Goal: Obtain resource: Download file/media

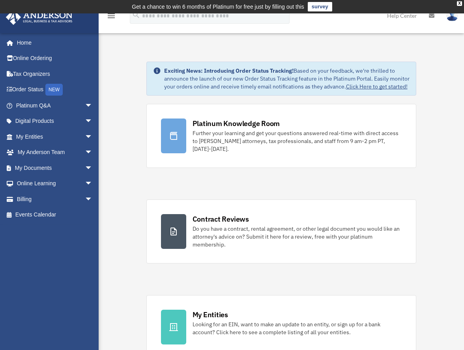
click at [67, 167] on link "My Documents arrow_drop_down" at bounding box center [55, 168] width 99 height 16
click at [85, 166] on span "arrow_drop_down" at bounding box center [93, 168] width 16 height 16
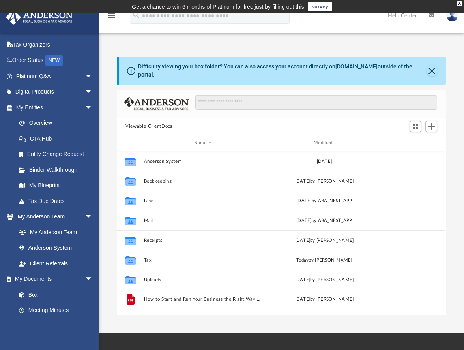
scroll to position [39, 0]
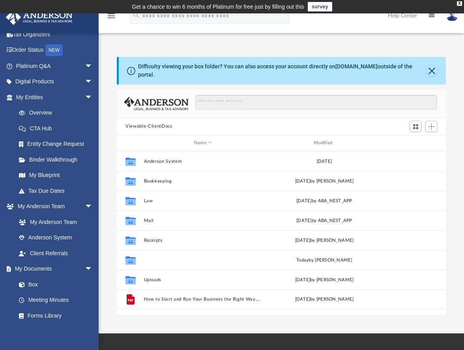
click at [153, 257] on button "Tax" at bounding box center [203, 259] width 118 height 5
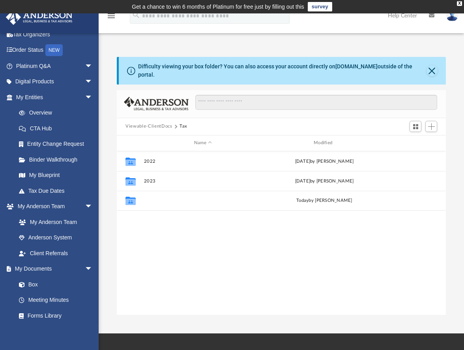
click at [155, 198] on button "2024" at bounding box center [203, 200] width 118 height 5
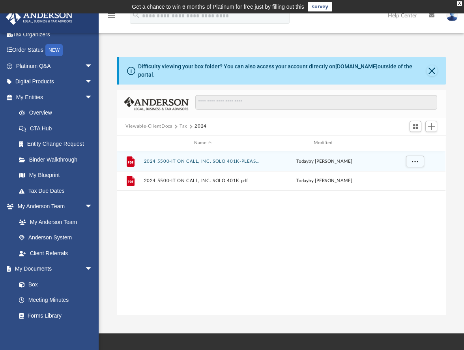
click at [187, 160] on div "File 2024 5500-IT ON CALL, INC. SOLO 401K-PLEASE SIGN.pdf today by Troy Butler" at bounding box center [281, 161] width 329 height 20
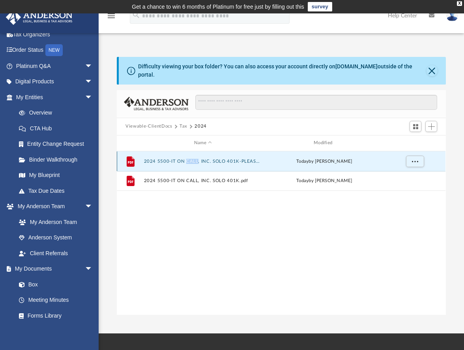
click at [187, 160] on div "File 2024 5500-IT ON CALL, INC. SOLO 401K-PLEASE SIGN.pdf today by Troy Butler" at bounding box center [281, 161] width 329 height 20
click at [167, 158] on button "2024 5500-IT ON CALL, INC. SOLO 401K-PLEASE SIGN.pdf" at bounding box center [203, 160] width 118 height 5
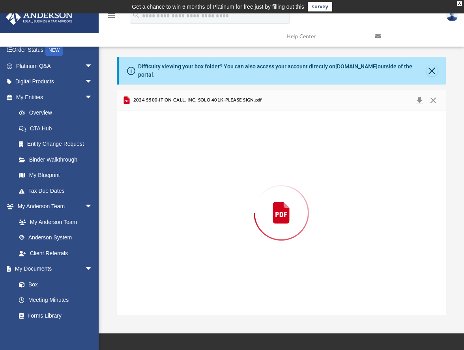
click at [167, 154] on div "Preview" at bounding box center [281, 213] width 329 height 204
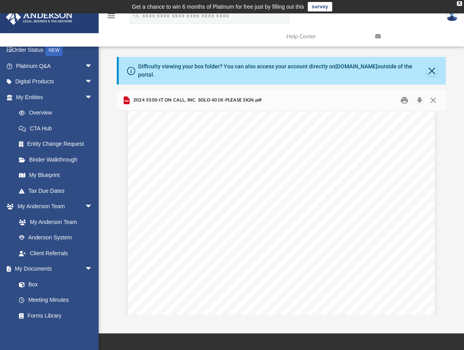
scroll to position [158, 0]
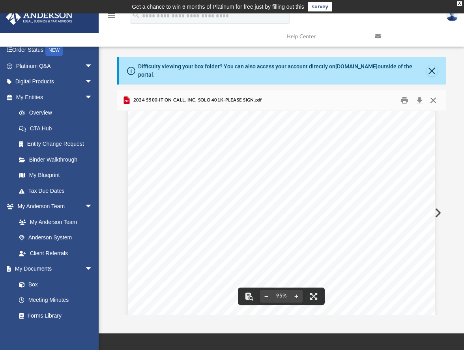
click at [431, 94] on button "Close" at bounding box center [433, 100] width 14 height 12
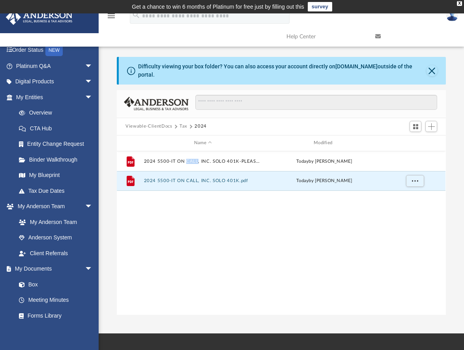
click at [214, 178] on button "2024 5500-IT ON CALL, INC. SOLO 401K.pdf" at bounding box center [203, 180] width 118 height 5
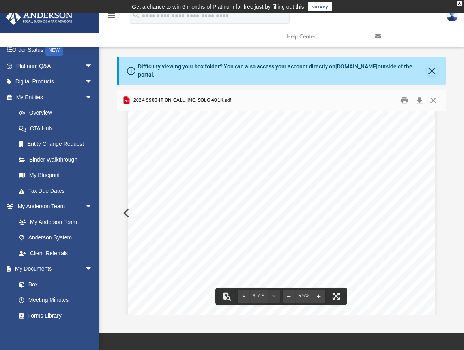
scroll to position [2833, 0]
click at [433, 94] on button "Close" at bounding box center [433, 100] width 14 height 12
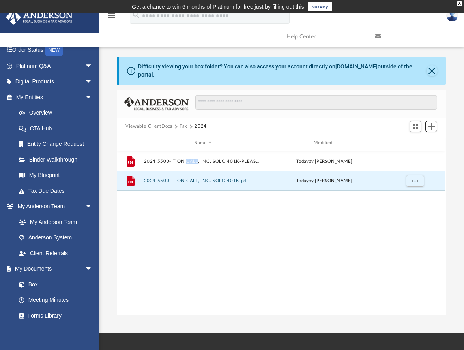
click at [431, 121] on button "Add" at bounding box center [431, 126] width 12 height 11
click at [421, 136] on li "Upload" at bounding box center [420, 137] width 25 height 8
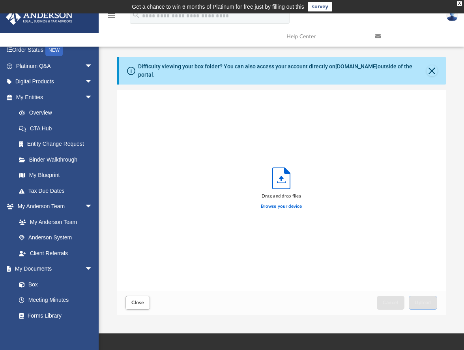
scroll to position [194, 323]
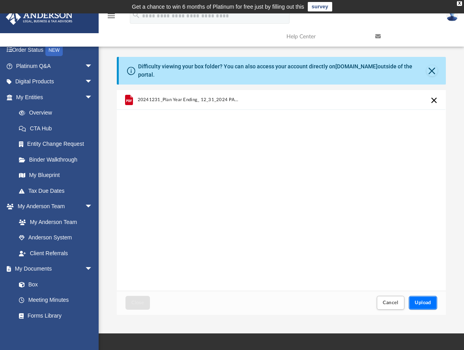
click at [425, 300] on span "Upload" at bounding box center [423, 302] width 17 height 5
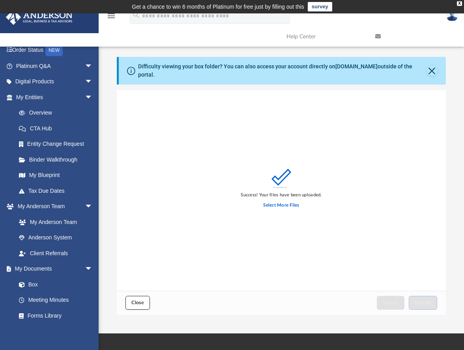
click at [143, 296] on button "Close" at bounding box center [137, 303] width 24 height 14
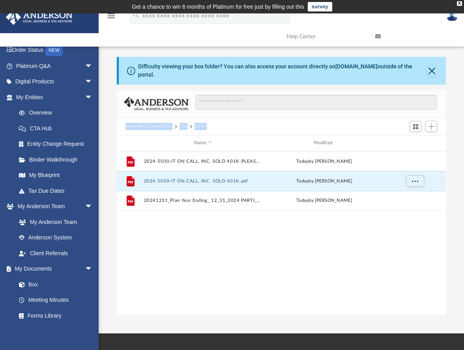
drag, startPoint x: 229, startPoint y: 124, endPoint x: 126, endPoint y: 121, distance: 103.0
click at [126, 121] on div "Viewable-ClientDocs Tax 2024" at bounding box center [281, 126] width 329 height 17
copy div "Viewable-ClientDocs Tax 2024"
click at [184, 123] on button "Tax" at bounding box center [184, 126] width 8 height 7
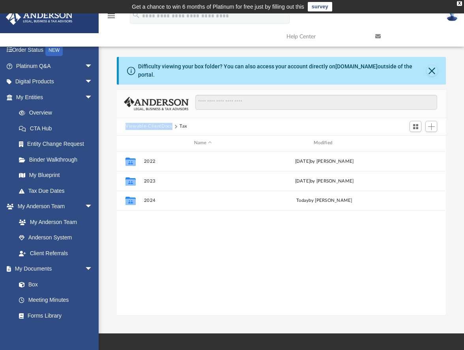
click at [162, 123] on button "Viewable-ClientDocs" at bounding box center [148, 126] width 47 height 7
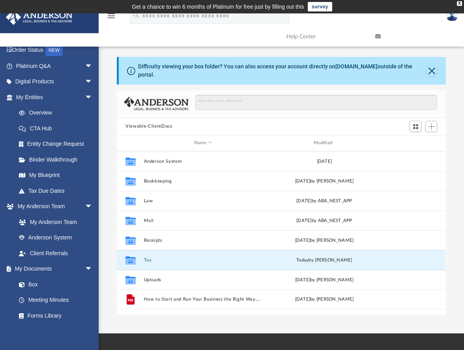
click at [149, 257] on button "Tax" at bounding box center [203, 259] width 118 height 5
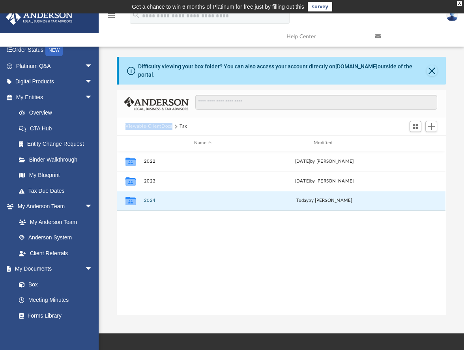
click at [152, 198] on button "2024" at bounding box center [203, 200] width 118 height 5
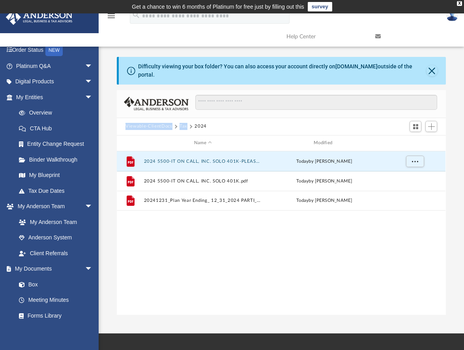
click at [226, 158] on button "2024 5500-IT ON CALL, INC. SOLO 401K-PLEASE SIGN.pdf" at bounding box center [203, 160] width 118 height 5
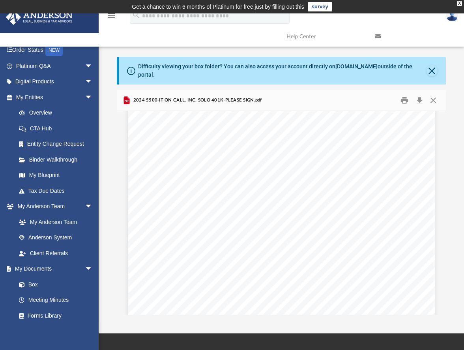
scroll to position [79, 0]
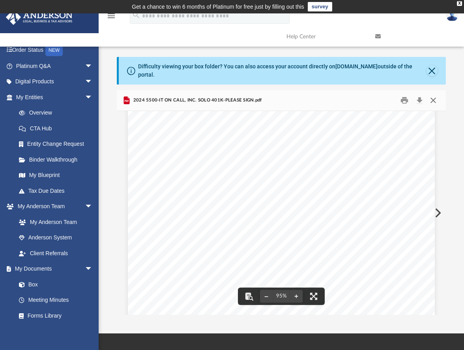
click at [435, 96] on button "Close" at bounding box center [433, 100] width 14 height 12
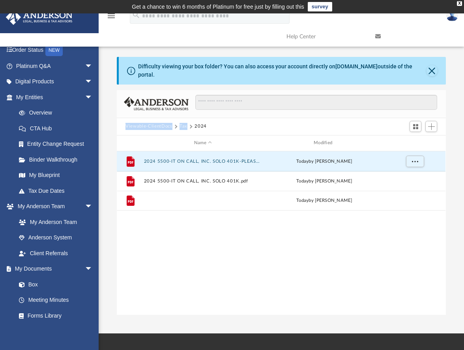
click at [239, 198] on button "20241231_Plan Year Ending_ 12_31_2024 PARTI_signed.pdf" at bounding box center [203, 200] width 118 height 5
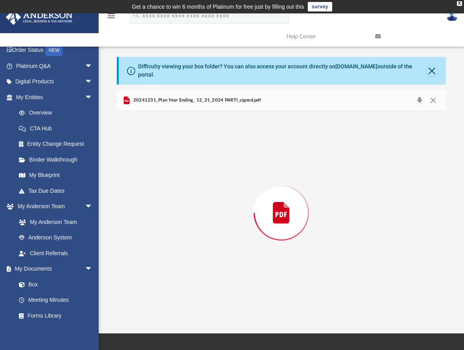
click at [239, 195] on div "Preview" at bounding box center [281, 213] width 329 height 204
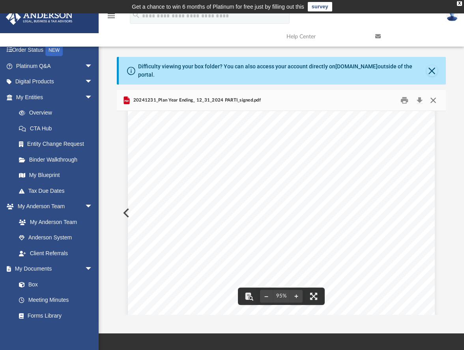
click at [437, 99] on button "Close" at bounding box center [433, 100] width 14 height 12
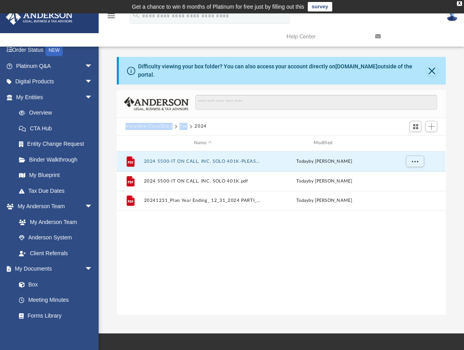
click at [241, 158] on button "2024 5500-IT ON CALL, INC. SOLO 401K-PLEASE SIGN.pdf" at bounding box center [203, 160] width 118 height 5
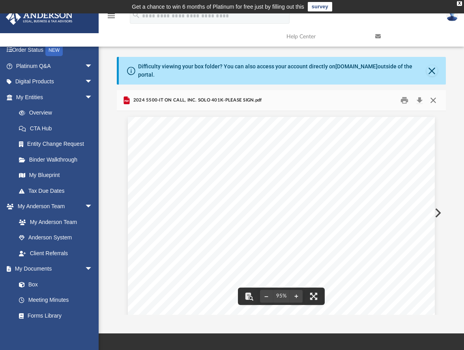
click at [434, 94] on button "Close" at bounding box center [433, 100] width 14 height 12
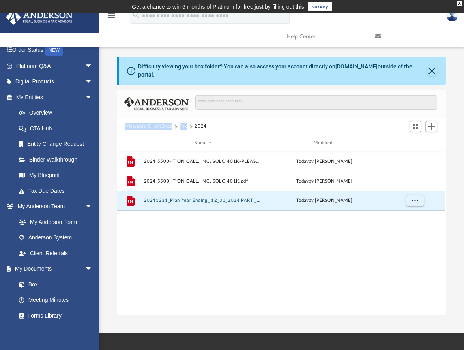
click at [224, 198] on button "20241231_Plan Year Ending_ 12_31_2024 PARTI_signed.pdf" at bounding box center [203, 200] width 118 height 5
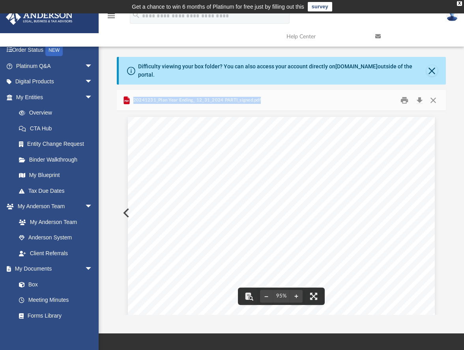
drag, startPoint x: 267, startPoint y: 92, endPoint x: 134, endPoint y: 97, distance: 133.1
click at [134, 97] on div "20241231_Plan Year Ending_ 12_31_2024 PARTI_signed.pdf" at bounding box center [281, 100] width 329 height 21
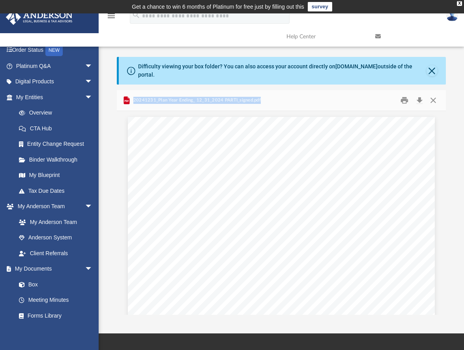
copy span "20241231_Plan Year Ending_ 12_31_2024 PARTI_signed.pdf"
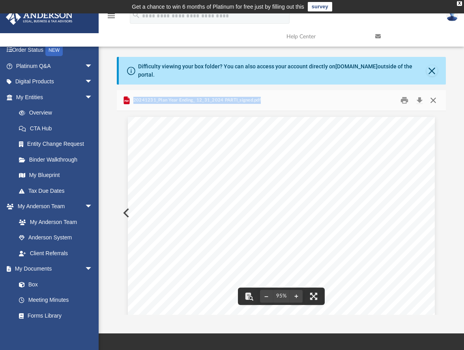
click at [435, 96] on button "Close" at bounding box center [433, 100] width 14 height 12
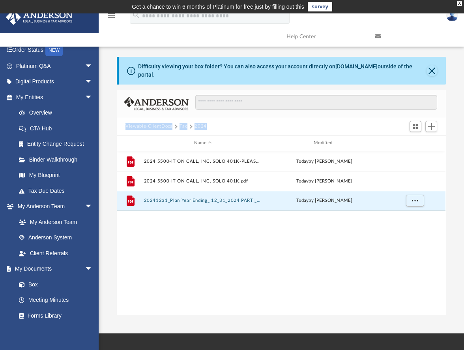
drag, startPoint x: 210, startPoint y: 120, endPoint x: 116, endPoint y: 117, distance: 94.4
click at [116, 117] on div "Difficulty viewing your box folder? You can also access your account directly o…" at bounding box center [281, 186] width 365 height 258
copy div "Viewable-ClientDocs Tax 2024"
